Goal: Information Seeking & Learning: Get advice/opinions

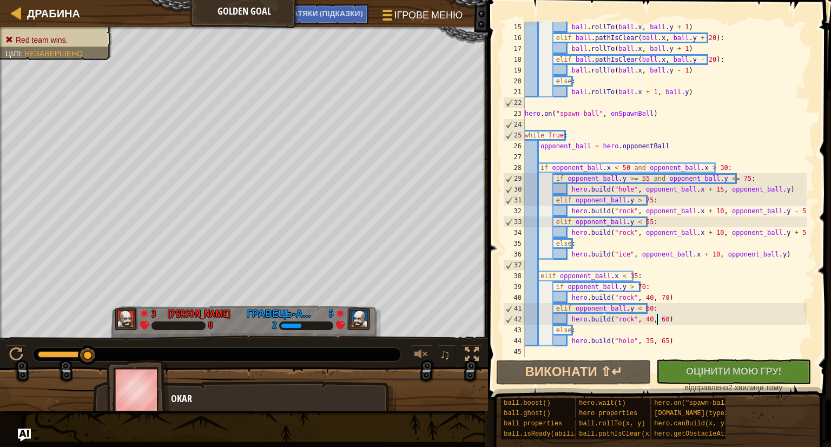
scroll to position [151, 0]
click at [23, 435] on img "Ask AI" at bounding box center [24, 435] width 14 height 14
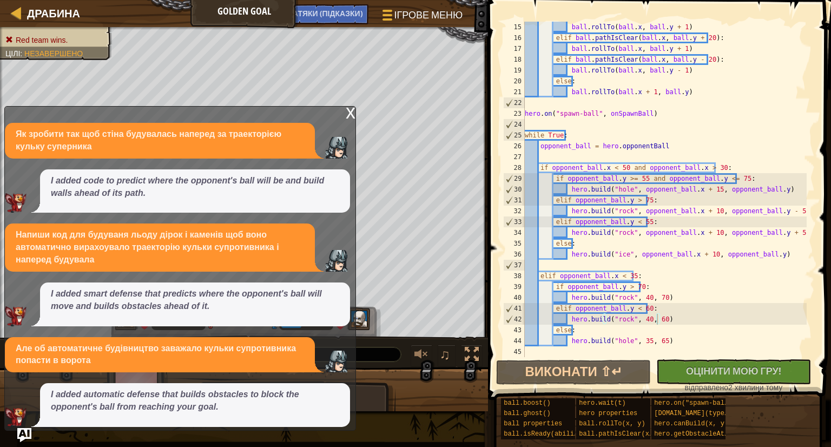
click at [22, 432] on img "Ask AI" at bounding box center [24, 435] width 14 height 14
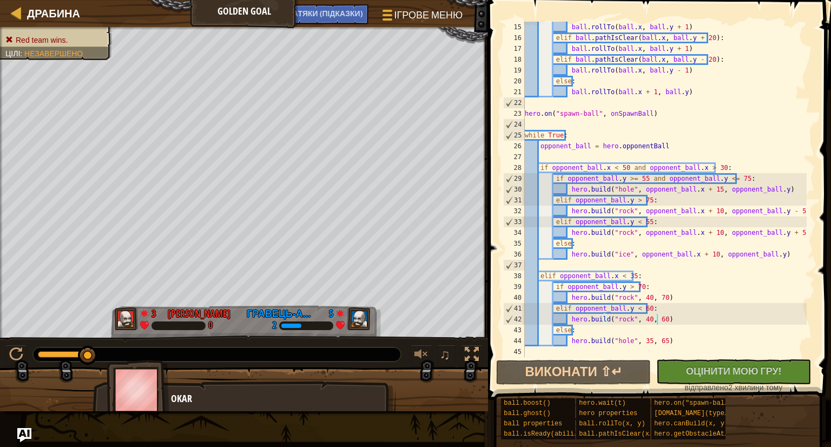
click at [22, 432] on img "Ask AI" at bounding box center [24, 435] width 14 height 14
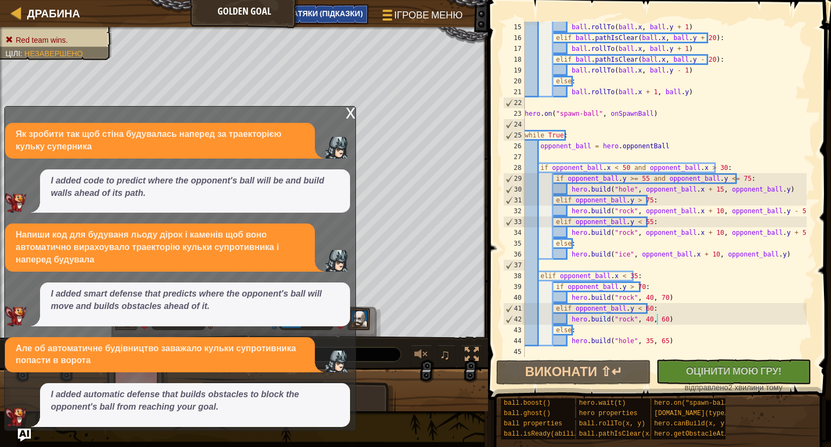
click at [329, 9] on span "НАТЯКИ (Підказки)" at bounding box center [325, 13] width 76 height 10
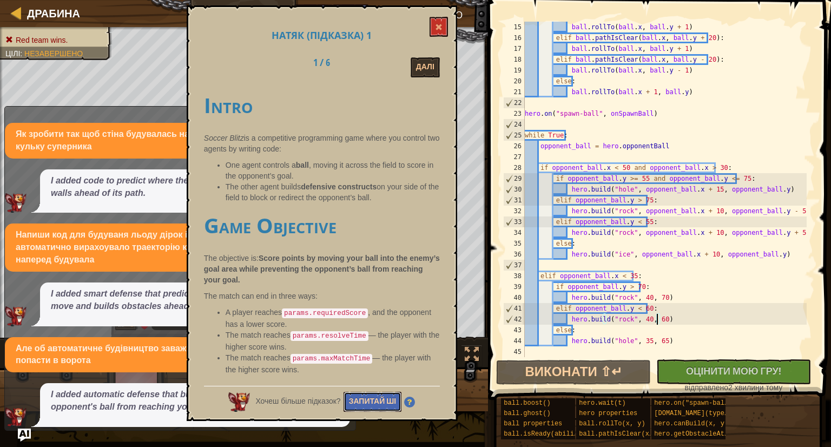
click at [379, 392] on button "Запитай ШІ" at bounding box center [373, 402] width 58 height 20
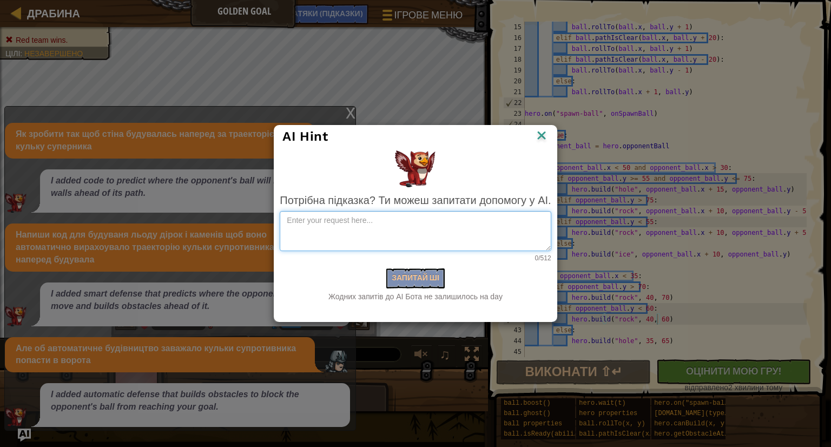
click at [420, 223] on textarea at bounding box center [415, 231] width 271 height 40
paste textarea "Зроби код для самоставлення перешкод від чужої кульки таким чином Якщо чужа кул…"
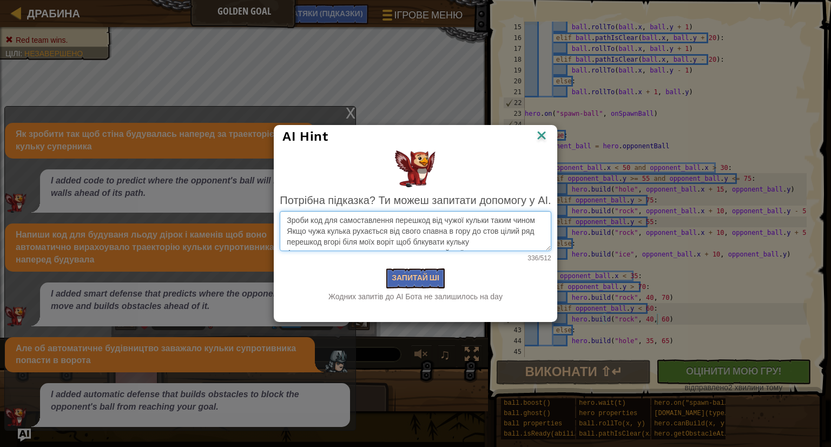
scroll to position [71, 0]
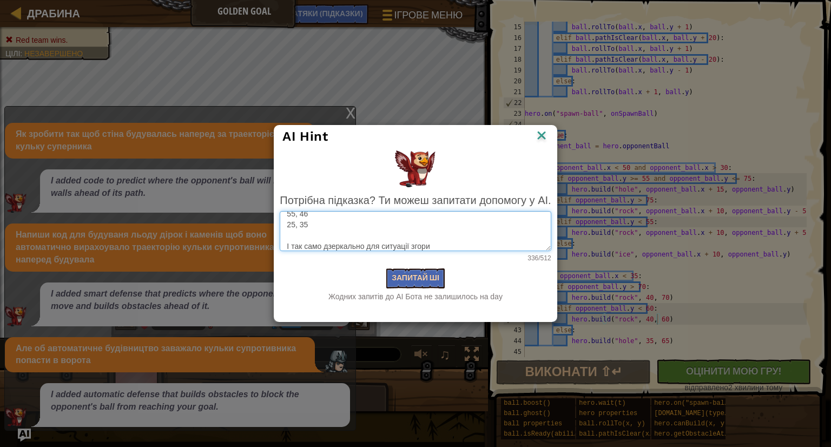
type textarea "Зроби код для самоставлення перешкод від чужої кульки таким чином Якщо чужа кул…"
click at [443, 275] on button "Запитай ШІ" at bounding box center [415, 278] width 58 height 20
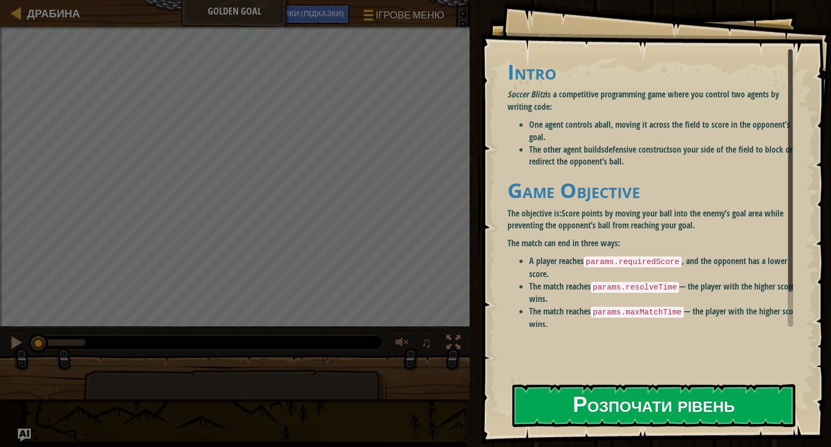
click at [638, 420] on button "Розпочати рівень" at bounding box center [653, 405] width 283 height 43
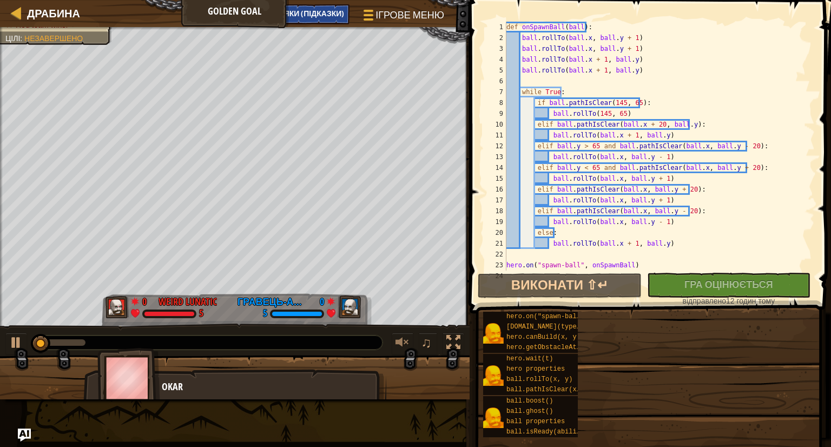
click at [338, 15] on span "НАТЯКИ (Підказки)" at bounding box center [307, 13] width 76 height 10
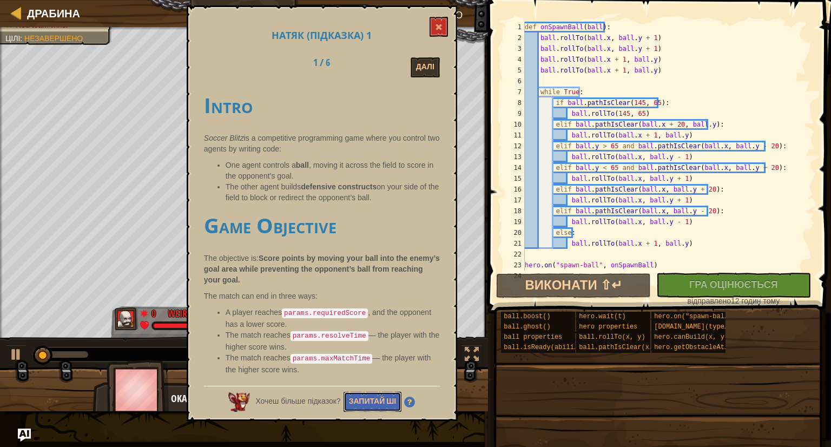
click at [377, 407] on button "Запитай ШІ" at bounding box center [373, 402] width 58 height 20
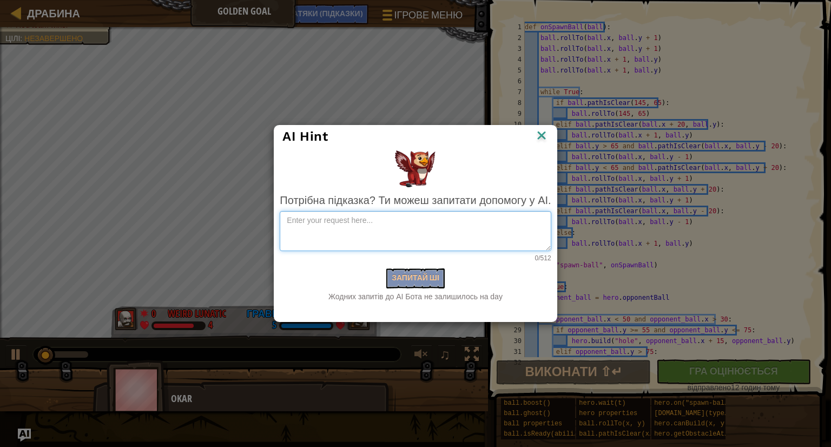
click at [418, 236] on textarea at bounding box center [415, 231] width 271 height 40
paste textarea "Зроби код для самоставлення перешкод від чужої кульки таким чином Якщо чужа кул…"
type textarea "Зроби код для самоставлення перешкод від чужої кульки таким чином Якщо чужа кул…"
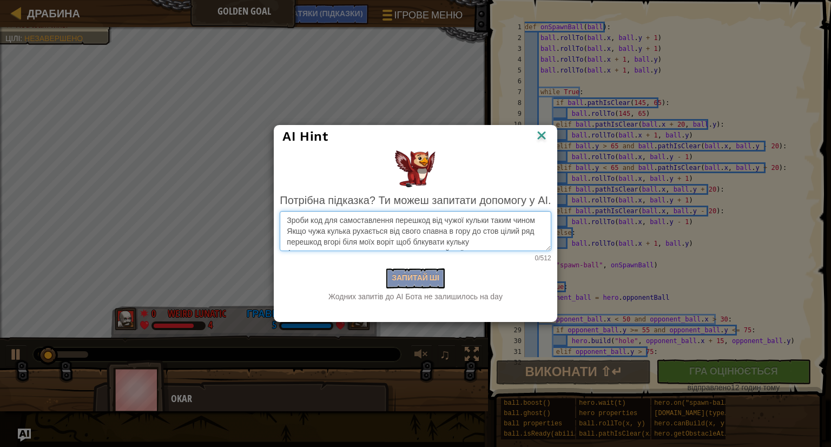
scroll to position [71, 0]
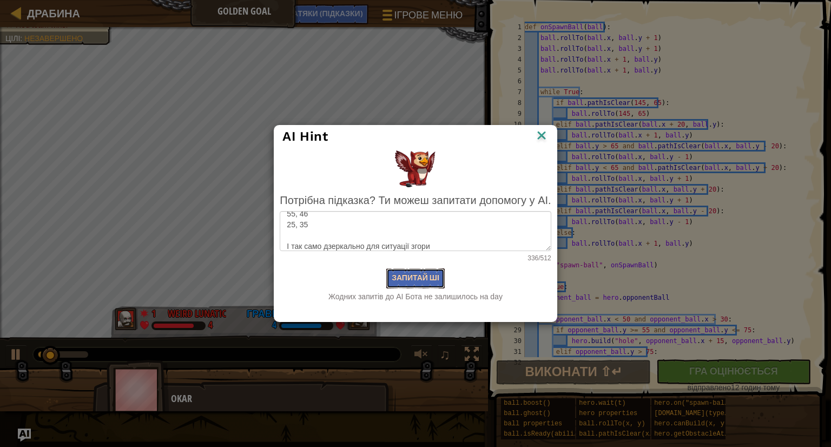
click at [429, 278] on button "Запитай ШІ" at bounding box center [415, 278] width 58 height 20
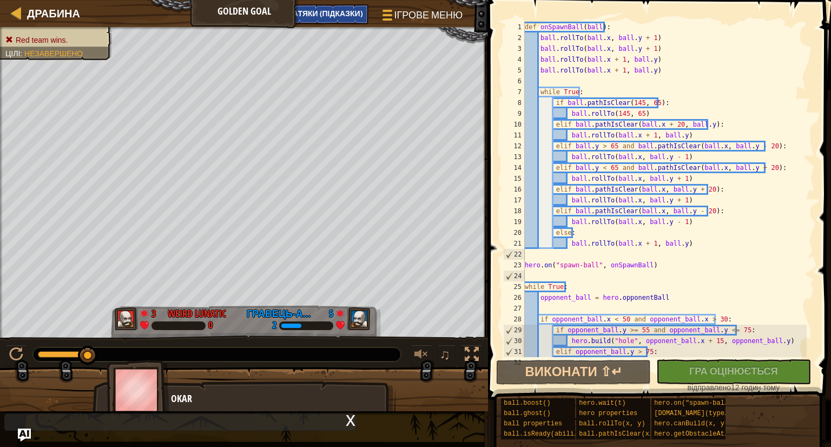
click at [351, 14] on span "НАТЯКИ (Підказки)" at bounding box center [325, 13] width 76 height 10
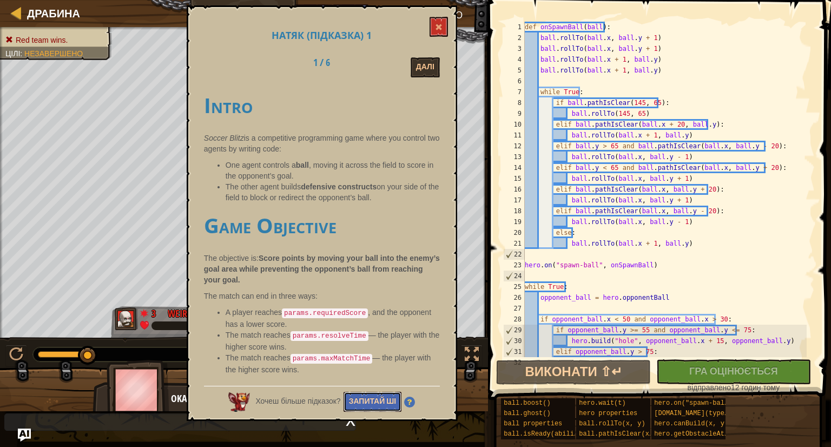
click at [387, 402] on button "Запитай ШІ" at bounding box center [373, 402] width 58 height 20
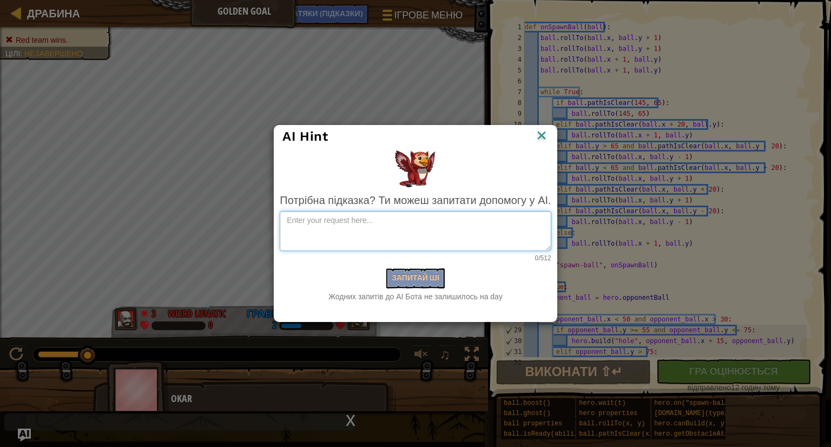
click at [401, 227] on textarea at bounding box center [415, 231] width 271 height 40
paste textarea "Зроби код для самоставлення перешкод від чужої кульки таким чином Якщо чужа кул…"
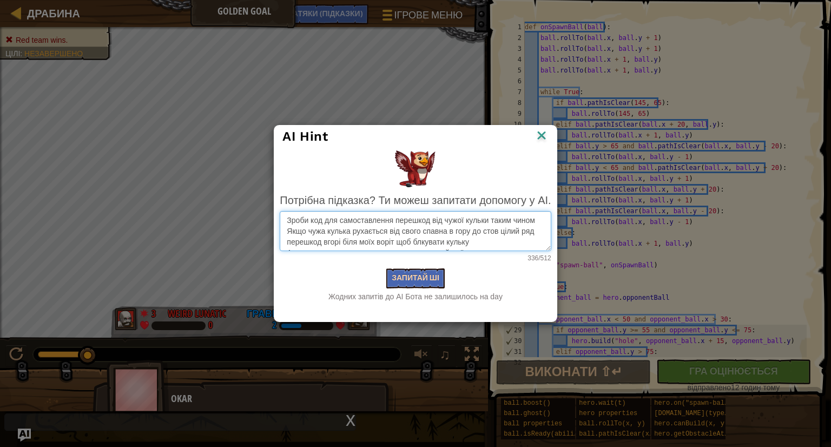
scroll to position [71, 0]
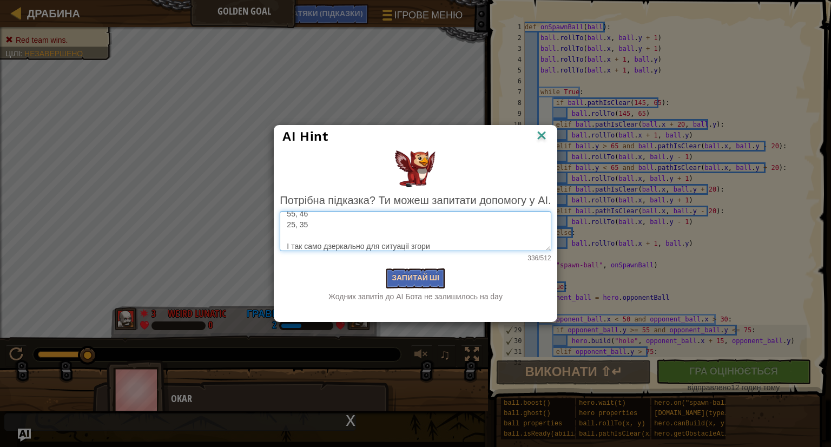
type textarea "Зроби код для самоставлення перешкод від чужої кульки таким чином Якщо чужа кул…"
click at [431, 281] on button "Запитай ШІ" at bounding box center [415, 278] width 58 height 20
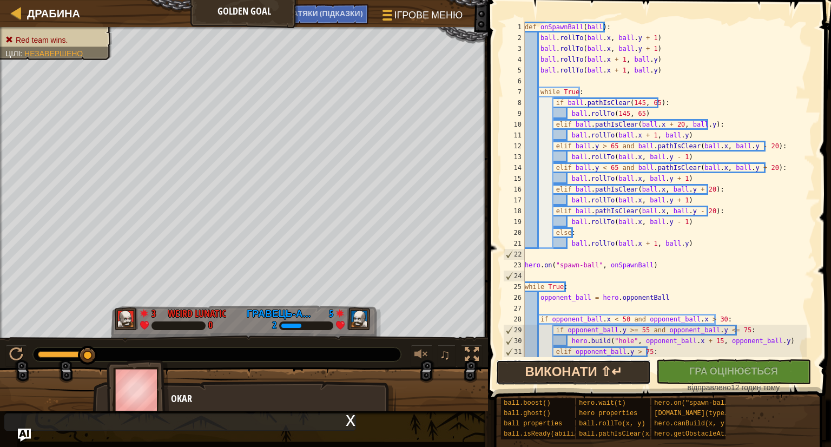
click at [553, 371] on button "Виконати ⇧↵" at bounding box center [573, 372] width 155 height 25
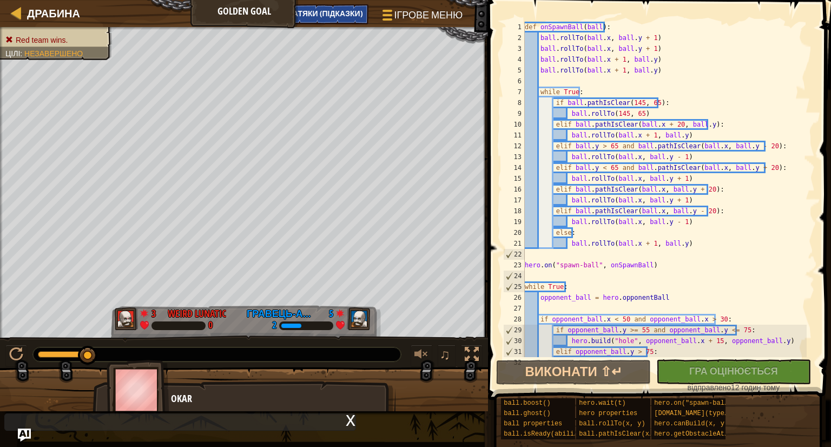
click at [344, 14] on span "НАТЯКИ (Підказки)" at bounding box center [325, 13] width 76 height 10
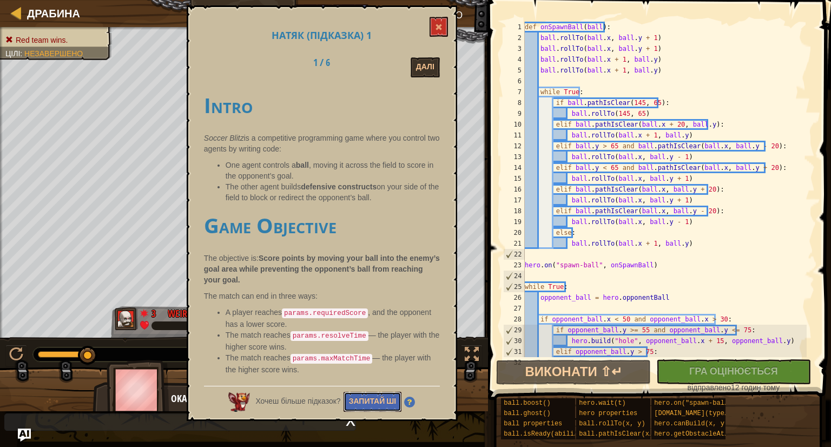
click at [398, 393] on button "Запитай ШІ" at bounding box center [373, 402] width 58 height 20
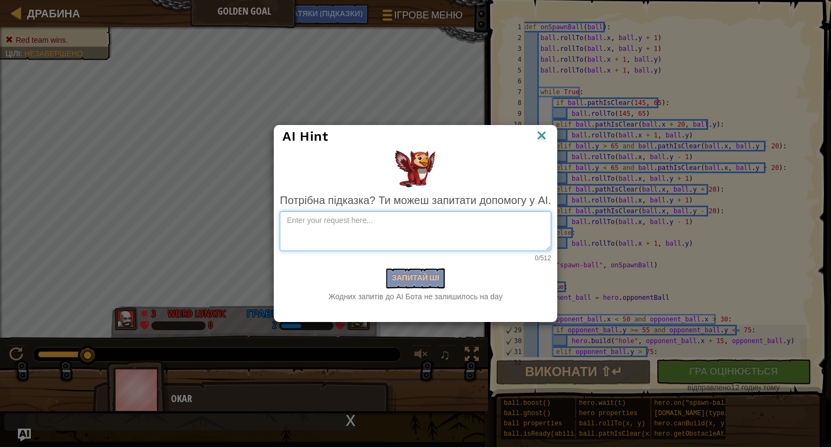
click at [394, 235] on textarea at bounding box center [415, 231] width 271 height 40
paste textarea "Зроби код для самоставлення перешкод від чужої кульки таким чином Якщо чужа кул…"
type textarea "Зроби код для самоставлення перешкод від чужої кульки таким чином Якщо чужа кул…"
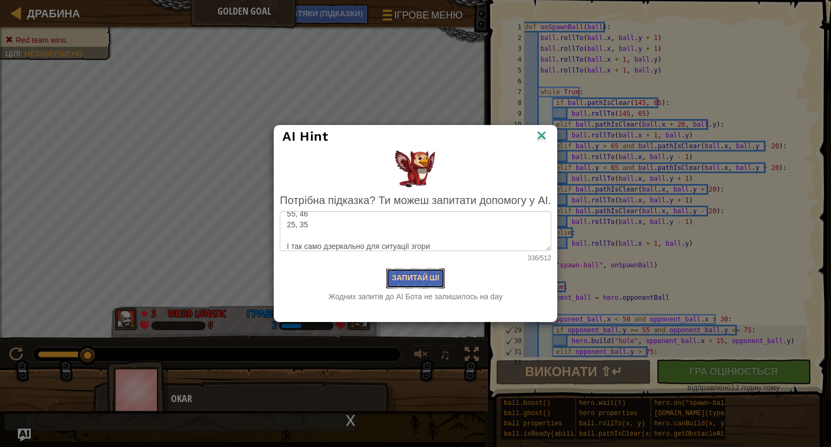
click at [400, 278] on button "Запитай ШІ" at bounding box center [415, 278] width 58 height 20
